Goal: Information Seeking & Learning: Learn about a topic

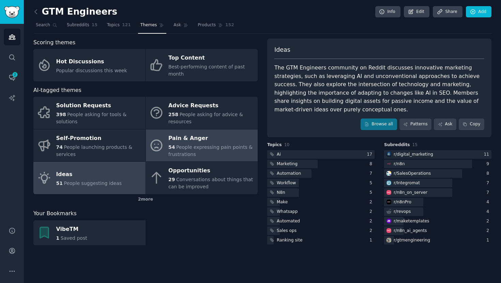
click at [191, 149] on span "People expressing pain points & frustrations" at bounding box center [210, 151] width 84 height 13
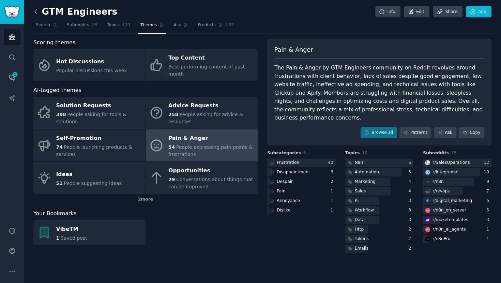
click at [35, 12] on icon at bounding box center [35, 11] width 7 height 7
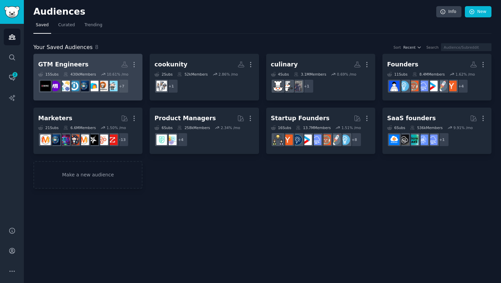
click at [79, 64] on div "GTM Engineers" at bounding box center [63, 64] width 50 height 9
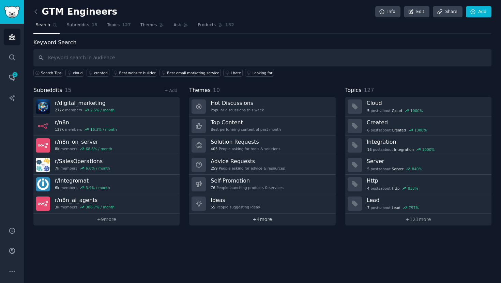
click at [264, 221] on link "+ 4 more" at bounding box center [262, 220] width 146 height 12
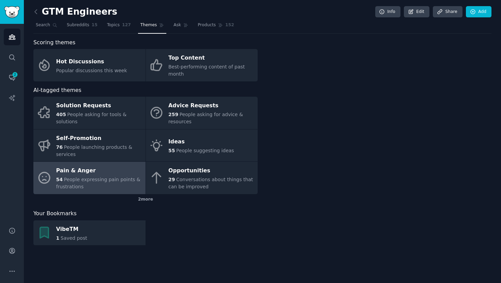
click at [50, 173] on icon at bounding box center [44, 178] width 14 height 14
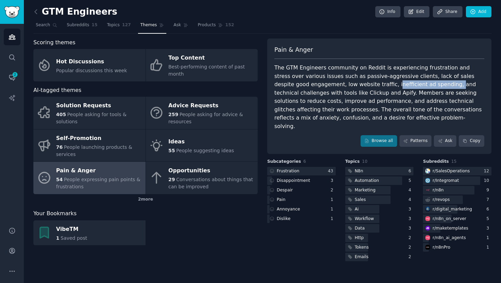
drag, startPoint x: 358, startPoint y: 84, endPoint x: 413, endPoint y: 86, distance: 54.9
click at [414, 86] on div "The GTM Engineers community on Reddit is experiencing frustration and stress ov…" at bounding box center [379, 97] width 210 height 67
drag, startPoint x: 356, startPoint y: 91, endPoint x: 453, endPoint y: 94, distance: 96.9
click at [453, 94] on div "The GTM Engineers community on Reddit is experiencing frustration and stress ov…" at bounding box center [379, 97] width 210 height 67
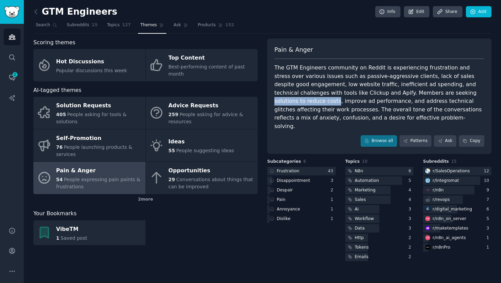
drag, startPoint x: 409, startPoint y: 94, endPoint x: 468, endPoint y: 97, distance: 58.7
click at [468, 97] on div "The GTM Engineers community on Reddit is experiencing frustration and stress ov…" at bounding box center [379, 97] width 210 height 67
click at [469, 93] on div "The GTM Engineers community on Reddit is experiencing frustration and stress ov…" at bounding box center [379, 97] width 210 height 67
drag, startPoint x: 469, startPoint y: 93, endPoint x: 408, endPoint y: 93, distance: 61.7
click at [408, 93] on div "The GTM Engineers community on Reddit is experiencing frustration and stress ov…" at bounding box center [379, 97] width 210 height 67
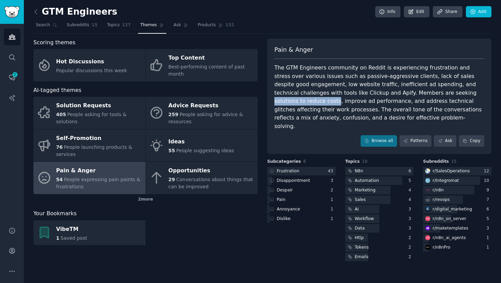
click at [411, 94] on div "The GTM Engineers community on Reddit is experiencing frustration and stress ov…" at bounding box center [379, 97] width 210 height 67
drag, startPoint x: 367, startPoint y: 100, endPoint x: 436, endPoint y: 101, distance: 68.9
click at [436, 101] on div "The GTM Engineers community on Reddit is experiencing frustration and stress ov…" at bounding box center [379, 97] width 210 height 67
click at [417, 95] on div "The GTM Engineers community on Reddit is experiencing frustration and stress ov…" at bounding box center [379, 97] width 210 height 67
drag, startPoint x: 310, startPoint y: 84, endPoint x: 349, endPoint y: 85, distance: 38.9
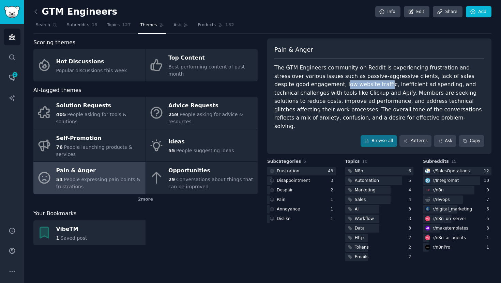
click at [349, 85] on div "The GTM Engineers community on Reddit is experiencing frustration and stress ov…" at bounding box center [379, 97] width 210 height 67
click at [352, 85] on div "The GTM Engineers community on Reddit is experiencing frustration and stress ov…" at bounding box center [379, 97] width 210 height 67
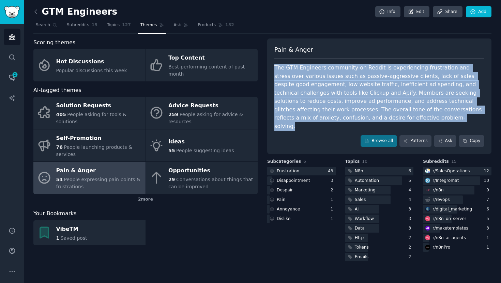
click at [352, 85] on div "The GTM Engineers community on Reddit is experiencing frustration and stress ov…" at bounding box center [379, 97] width 210 height 67
click at [346, 85] on div "The GTM Engineers community on Reddit is experiencing frustration and stress ov…" at bounding box center [379, 97] width 210 height 67
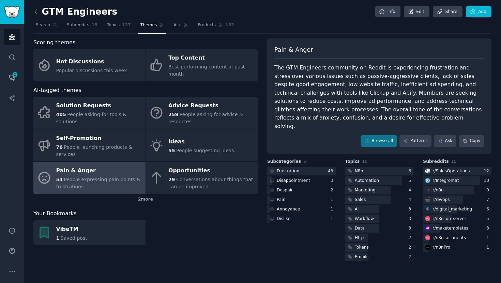
click at [346, 85] on div "The GTM Engineers community on Reddit is experiencing frustration and stress ov…" at bounding box center [379, 97] width 210 height 67
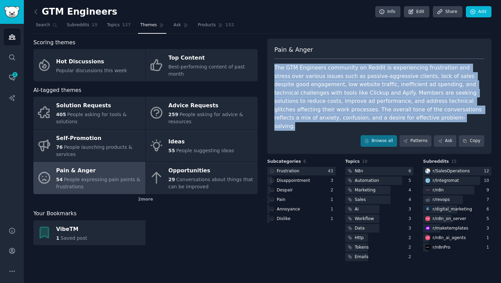
click at [355, 86] on div "The GTM Engineers community on Reddit is experiencing frustration and stress ov…" at bounding box center [379, 97] width 210 height 67
